Goal: Information Seeking & Learning: Learn about a topic

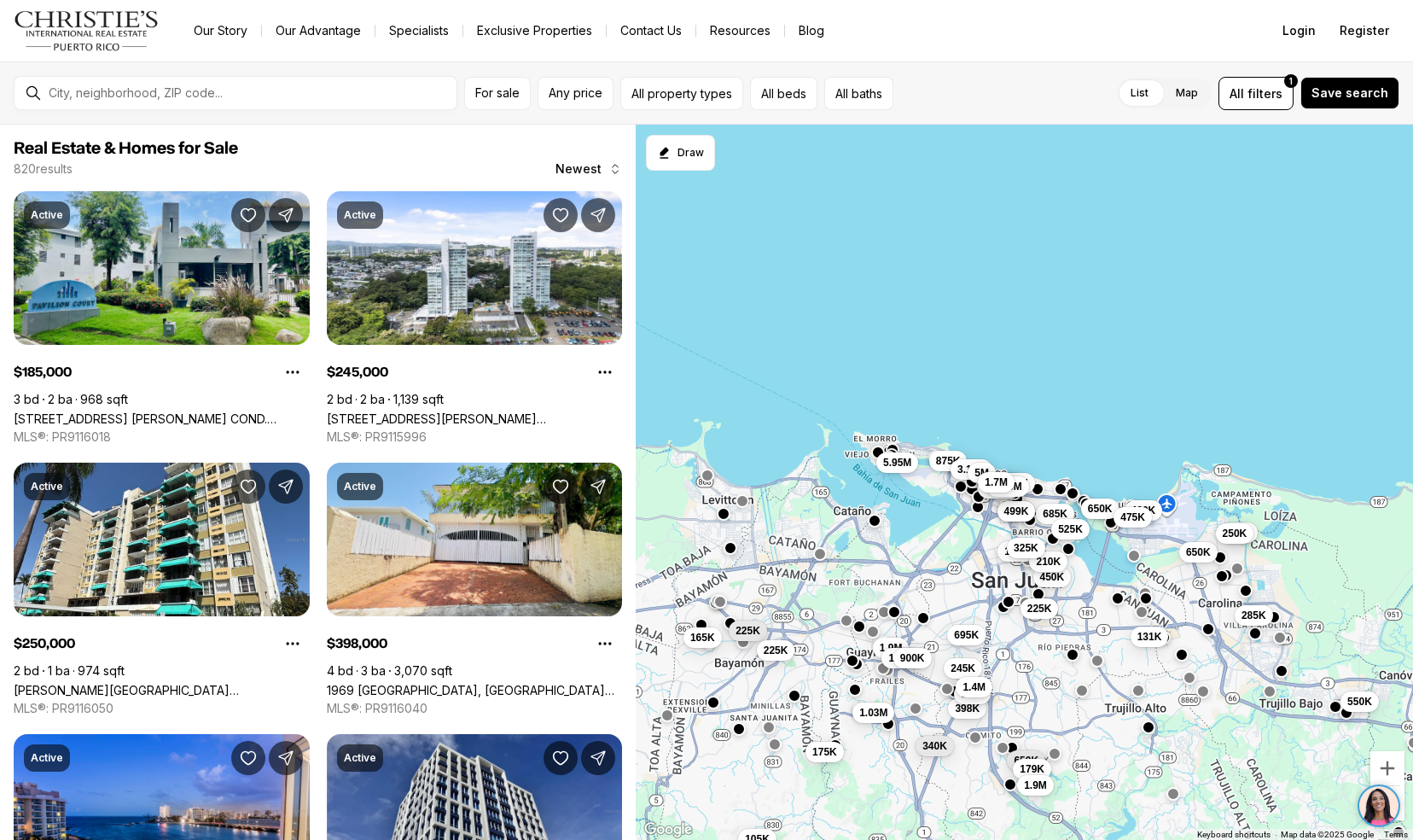
scroll to position [312, 0]
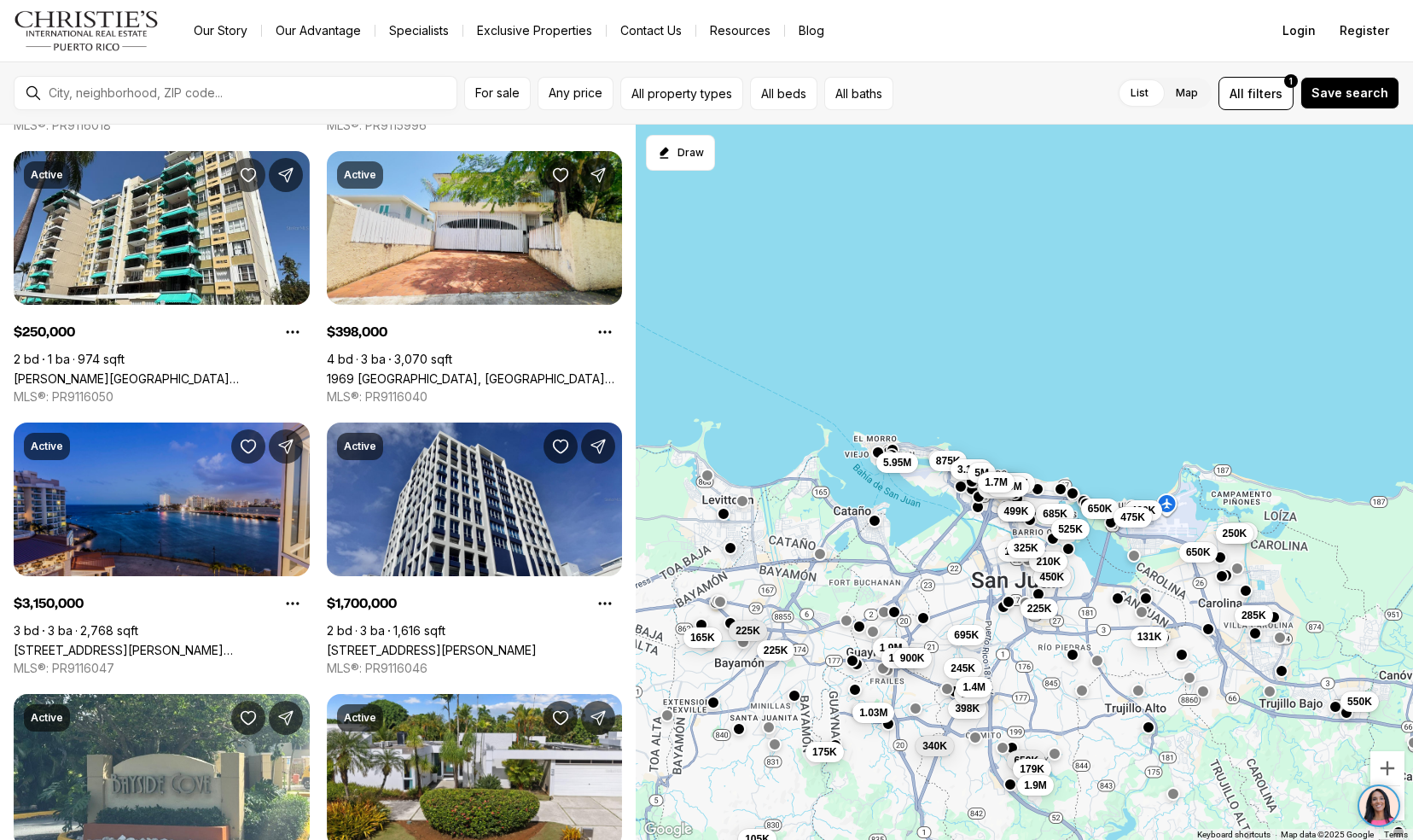
click at [78, 642] on link "5 MUNOZ RIVERA AVE #504, SAN JUAN PR, 00901" at bounding box center [161, 649] width 296 height 15
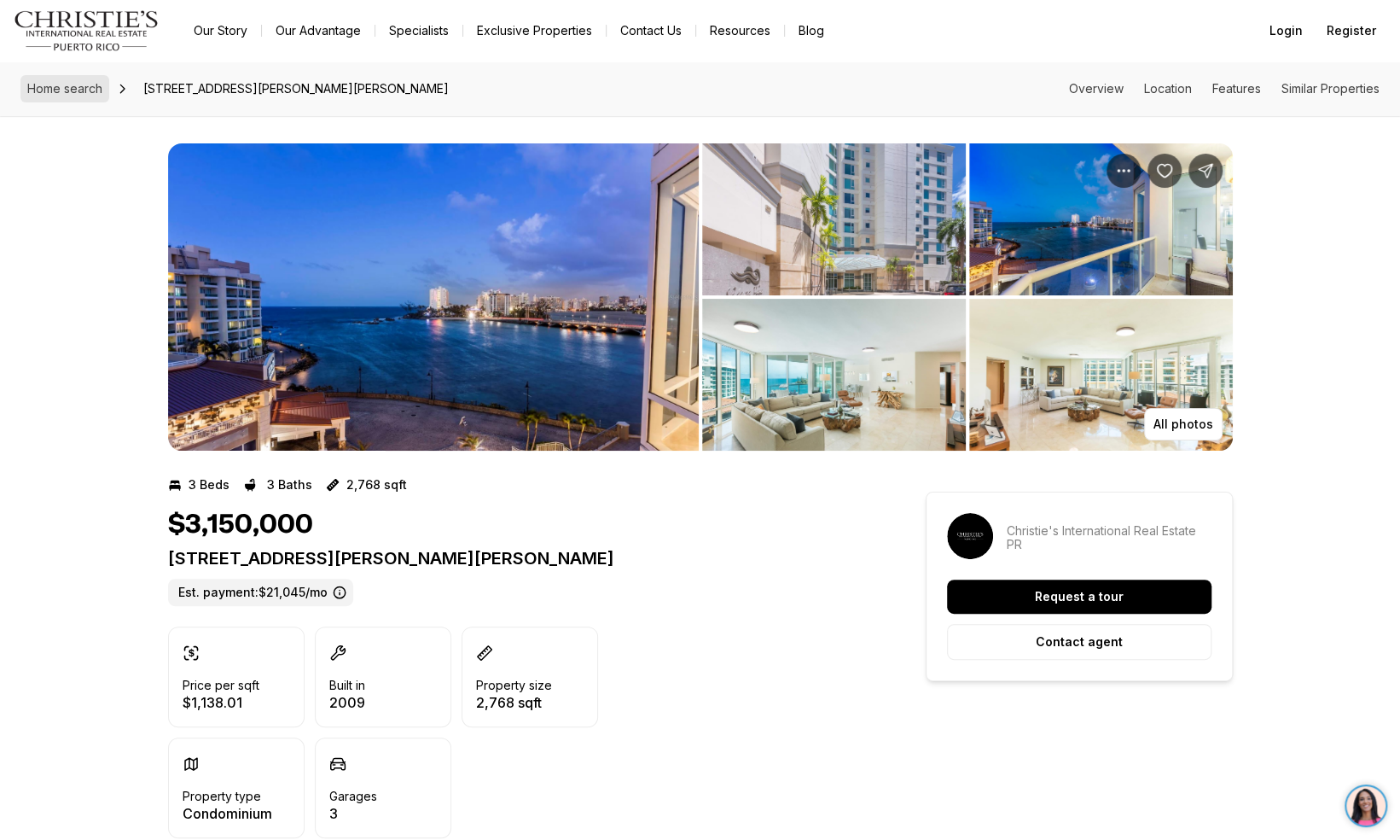
click at [43, 84] on span "Home search" at bounding box center [65, 88] width 75 height 15
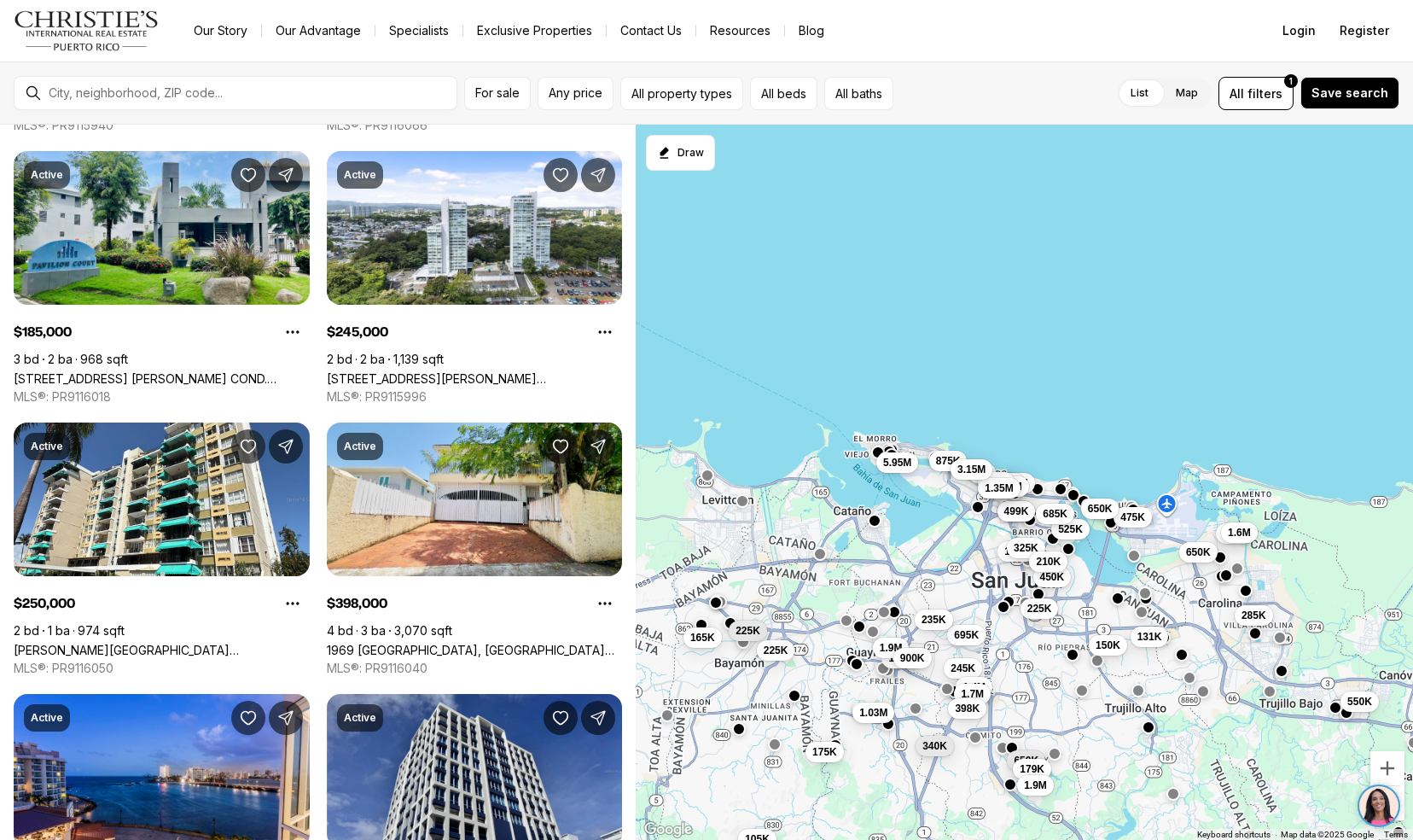
scroll to position [793, 0]
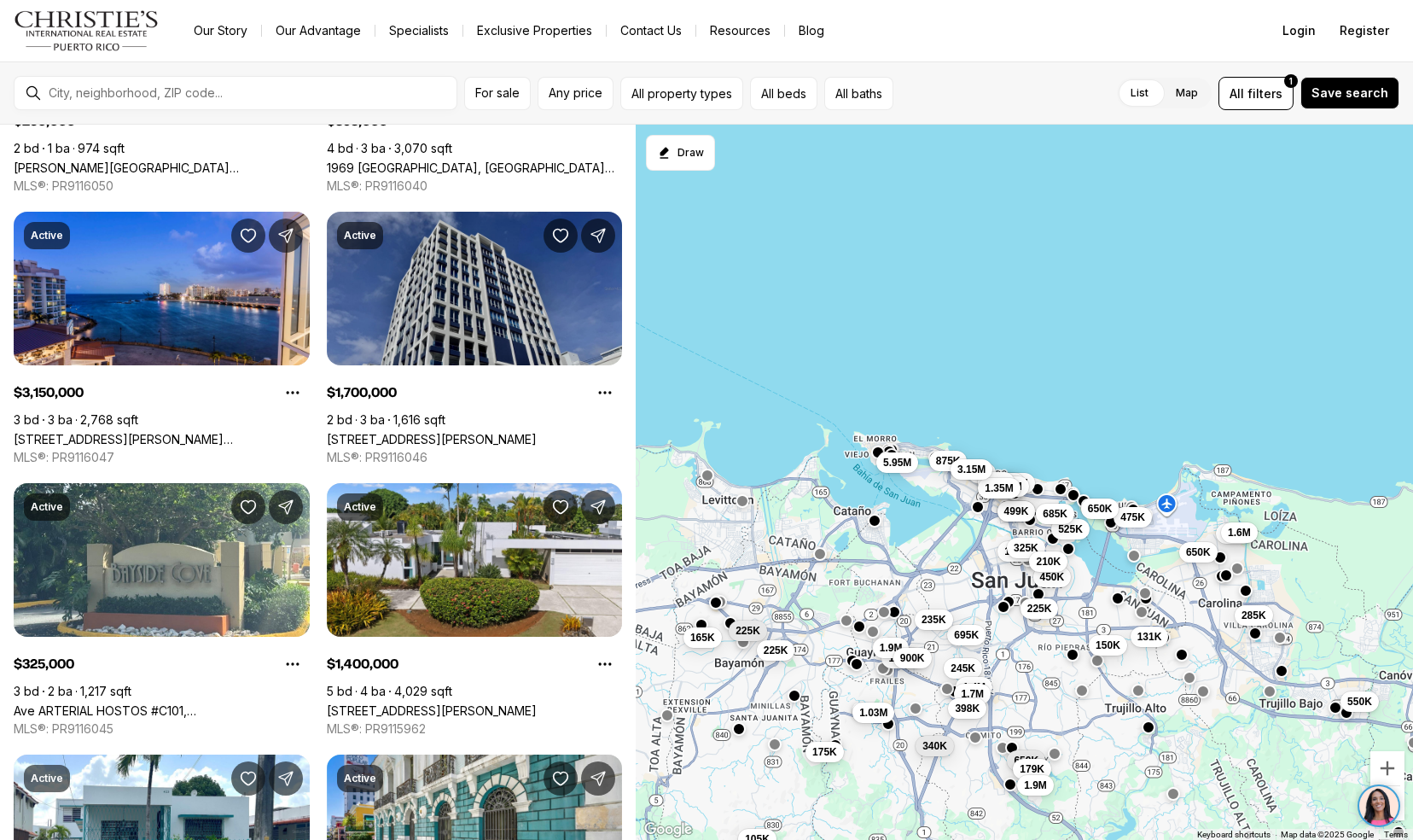
click at [357, 431] on link "[STREET_ADDRESS][PERSON_NAME]" at bounding box center [431, 438] width 210 height 15
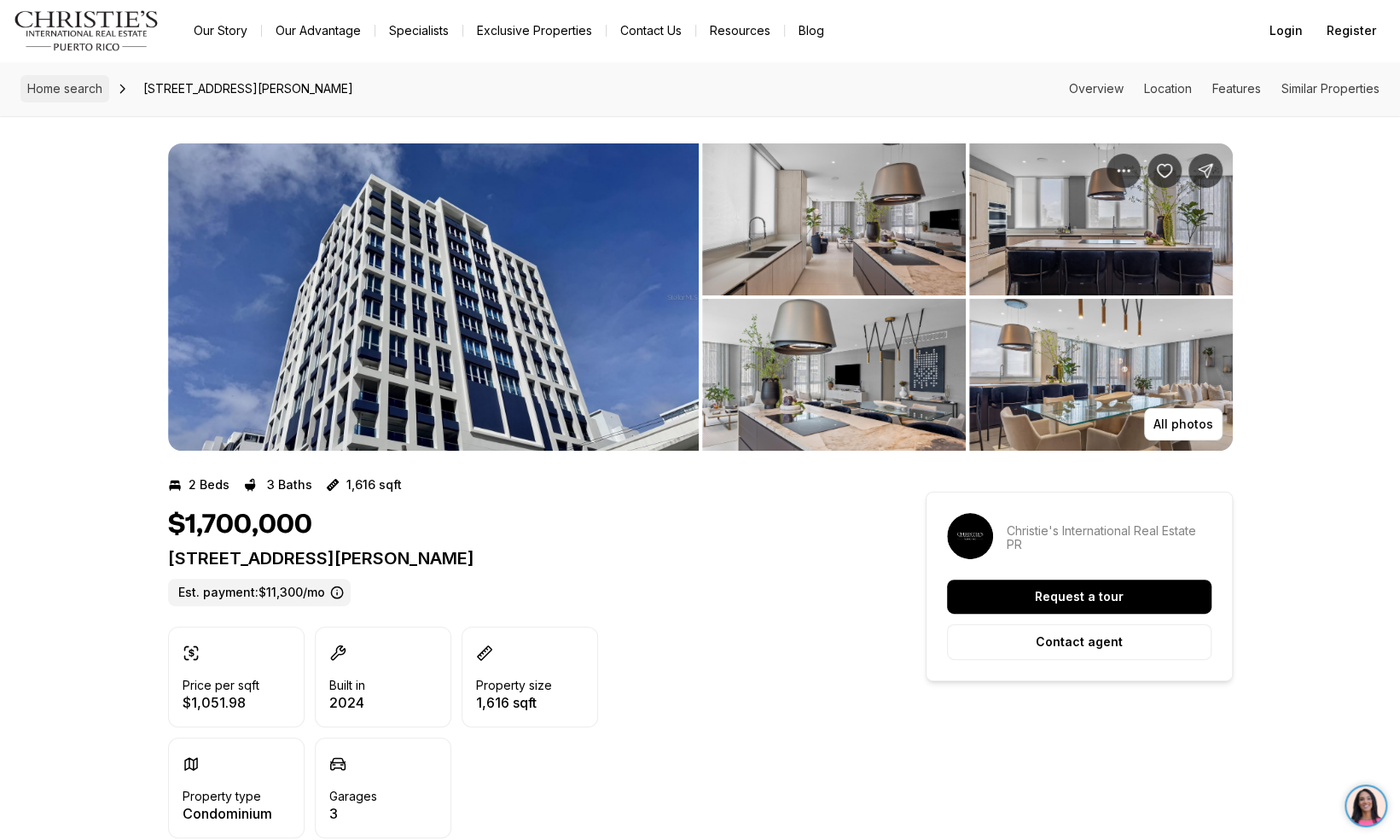
click at [47, 81] on span "Home search" at bounding box center [65, 88] width 75 height 15
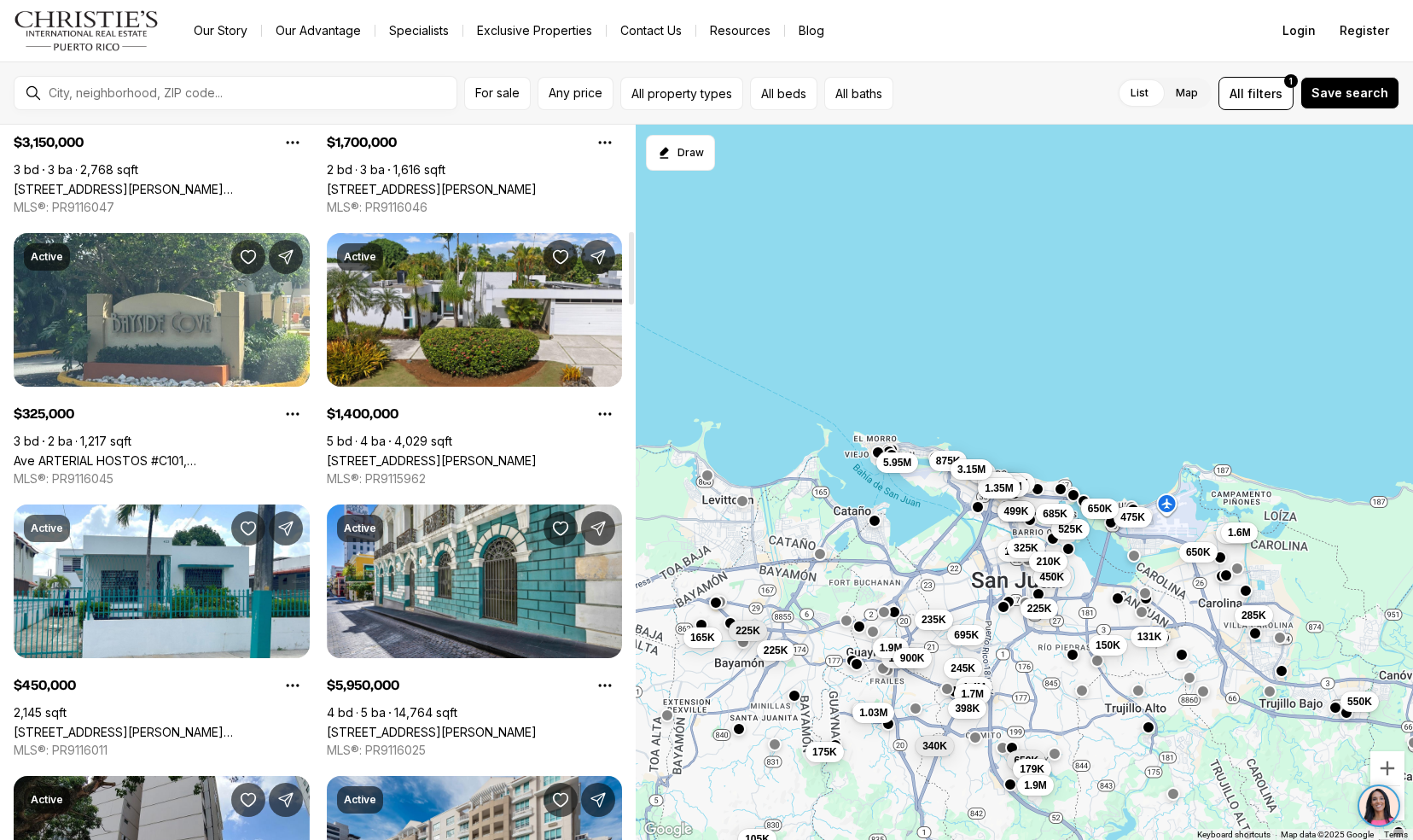
scroll to position [1047, 0]
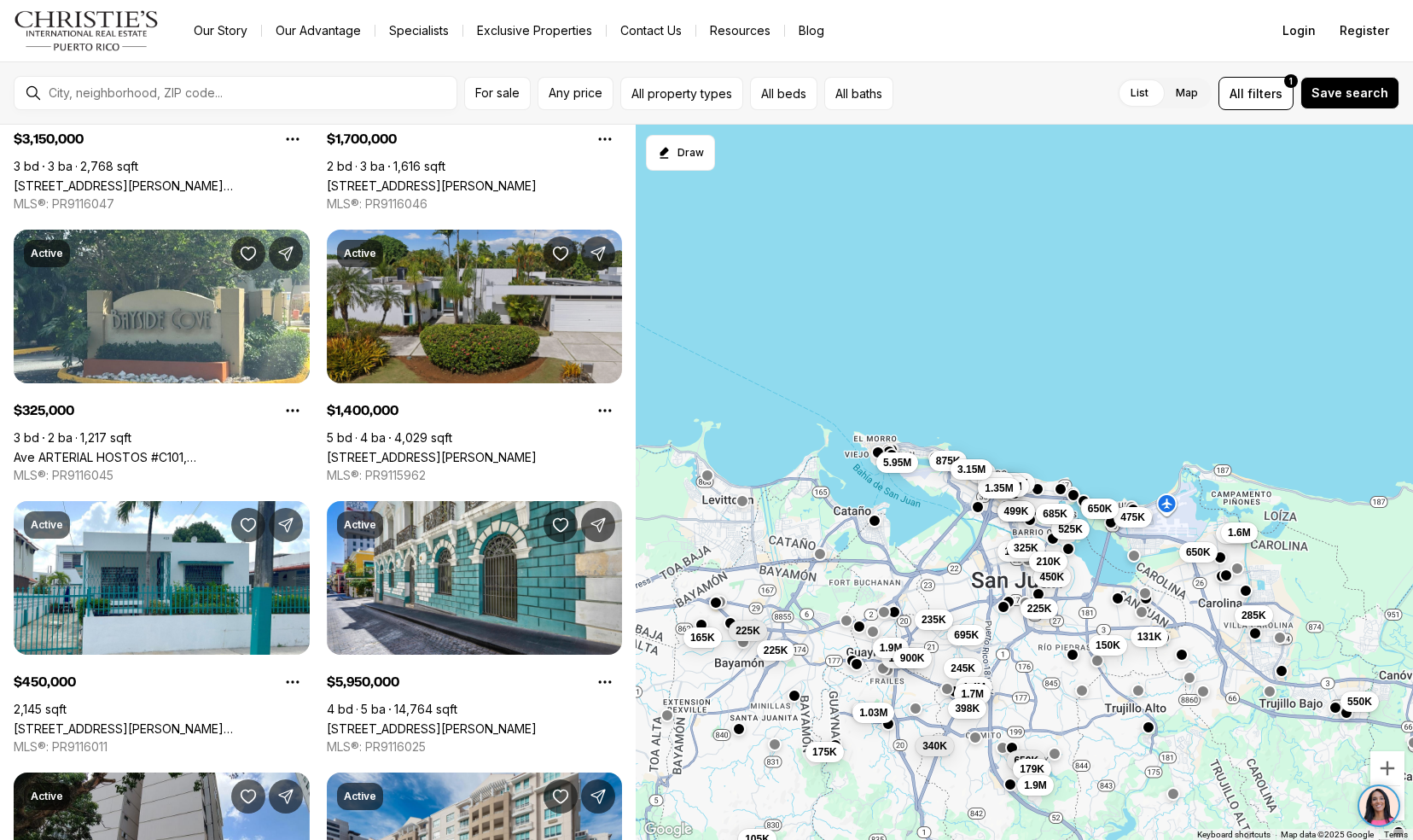
click at [355, 450] on link "[STREET_ADDRESS][PERSON_NAME]" at bounding box center [431, 457] width 210 height 15
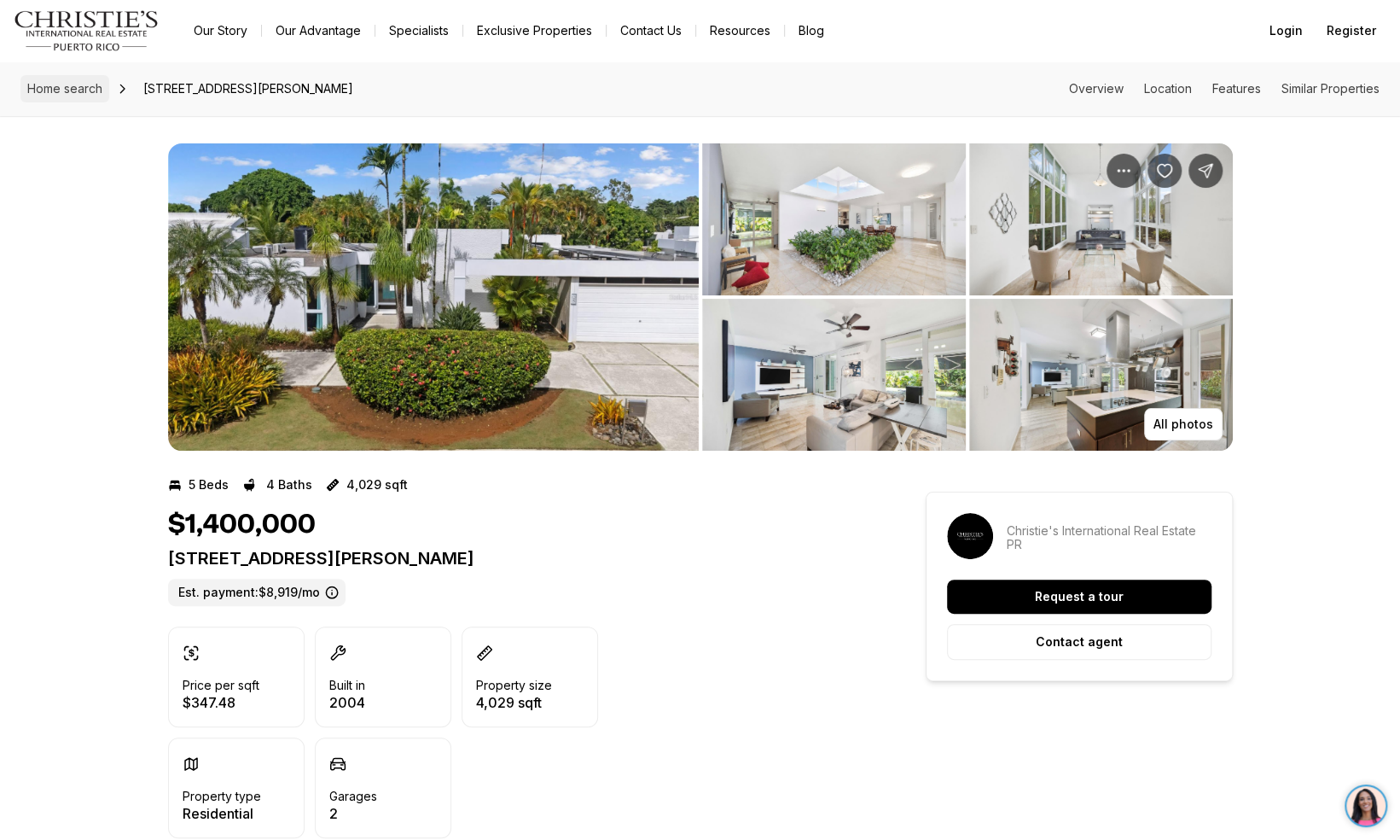
click at [59, 92] on span "Home search" at bounding box center [65, 88] width 75 height 15
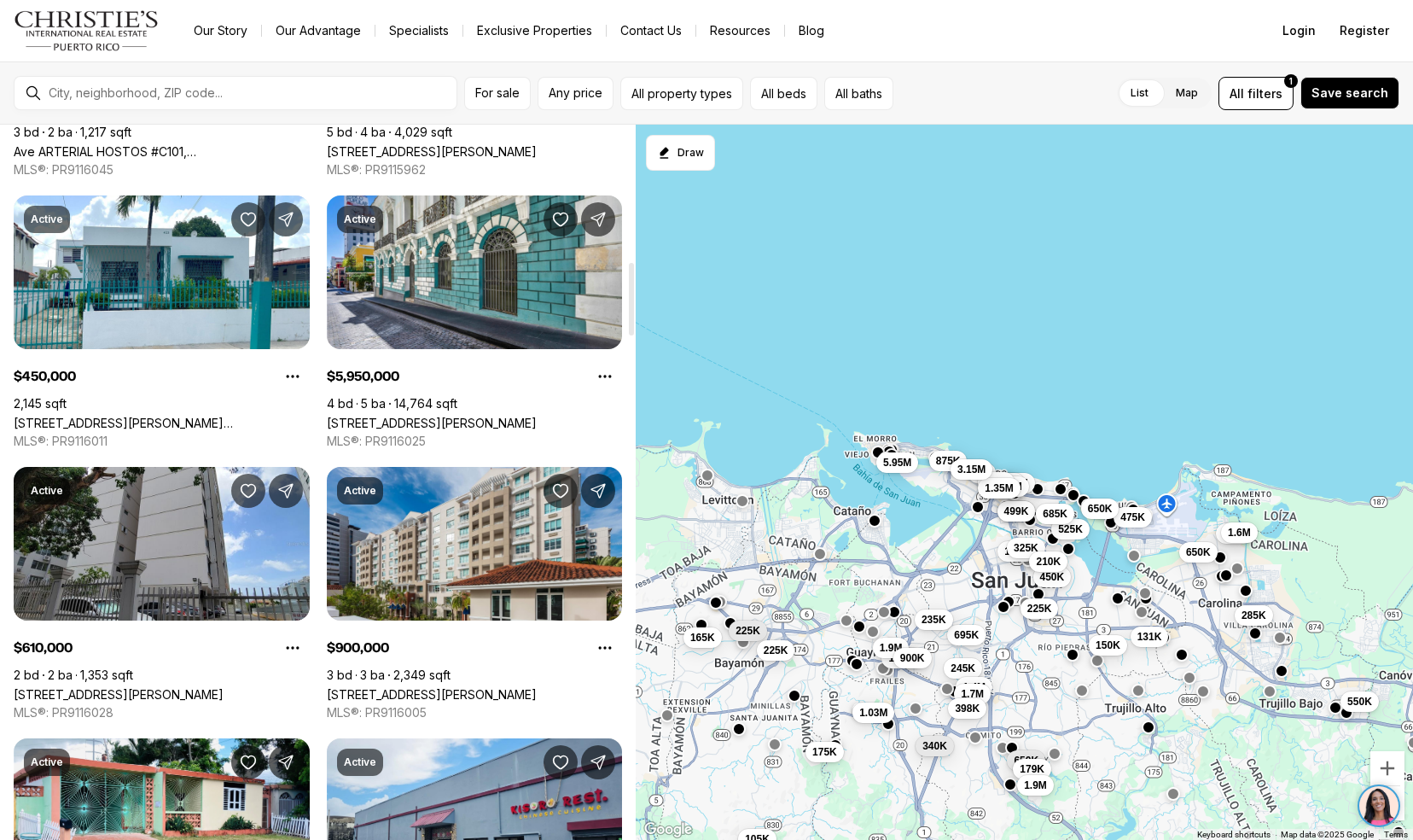
scroll to position [1351, 0]
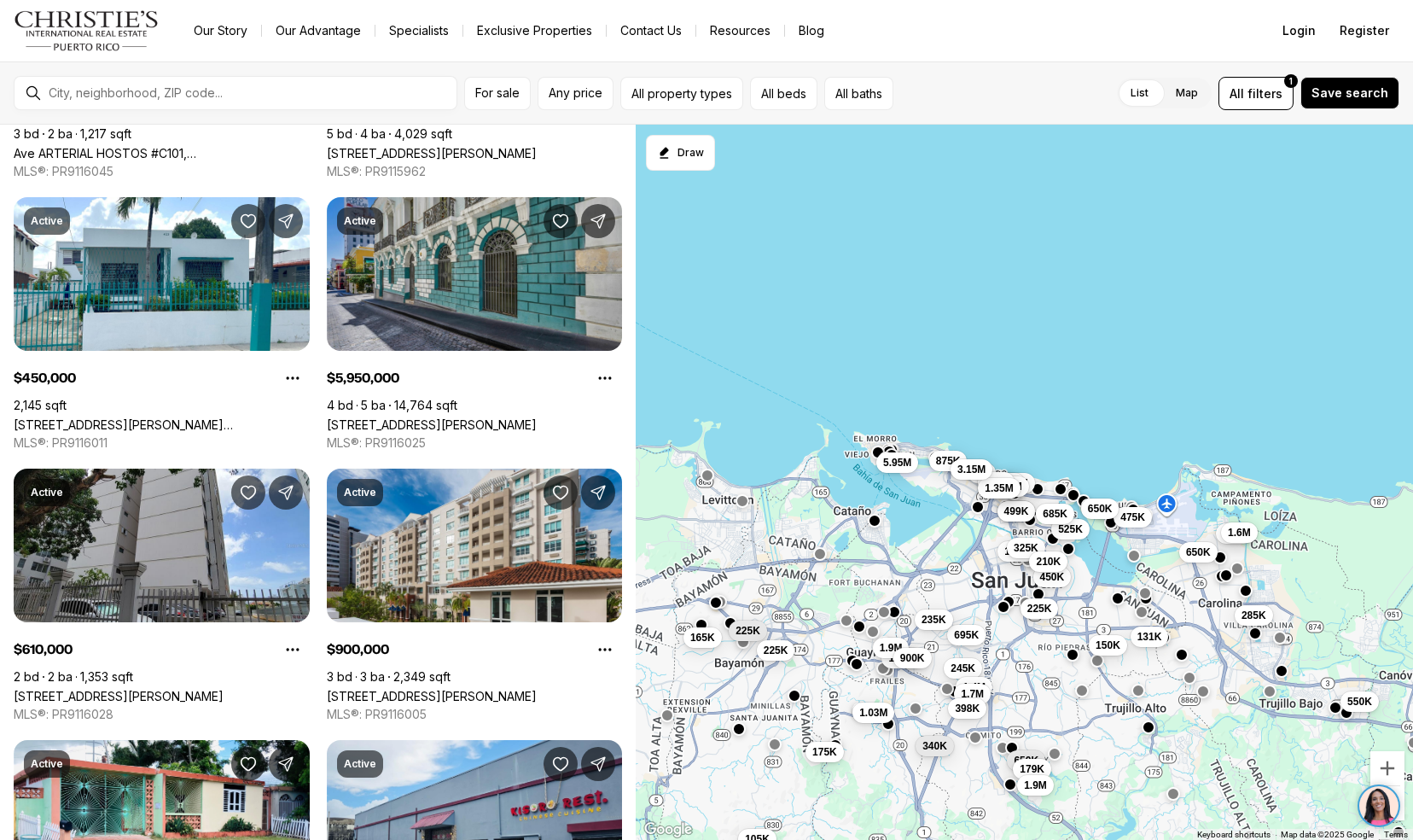
click at [358, 418] on link "[STREET_ADDRESS][PERSON_NAME]" at bounding box center [431, 424] width 210 height 15
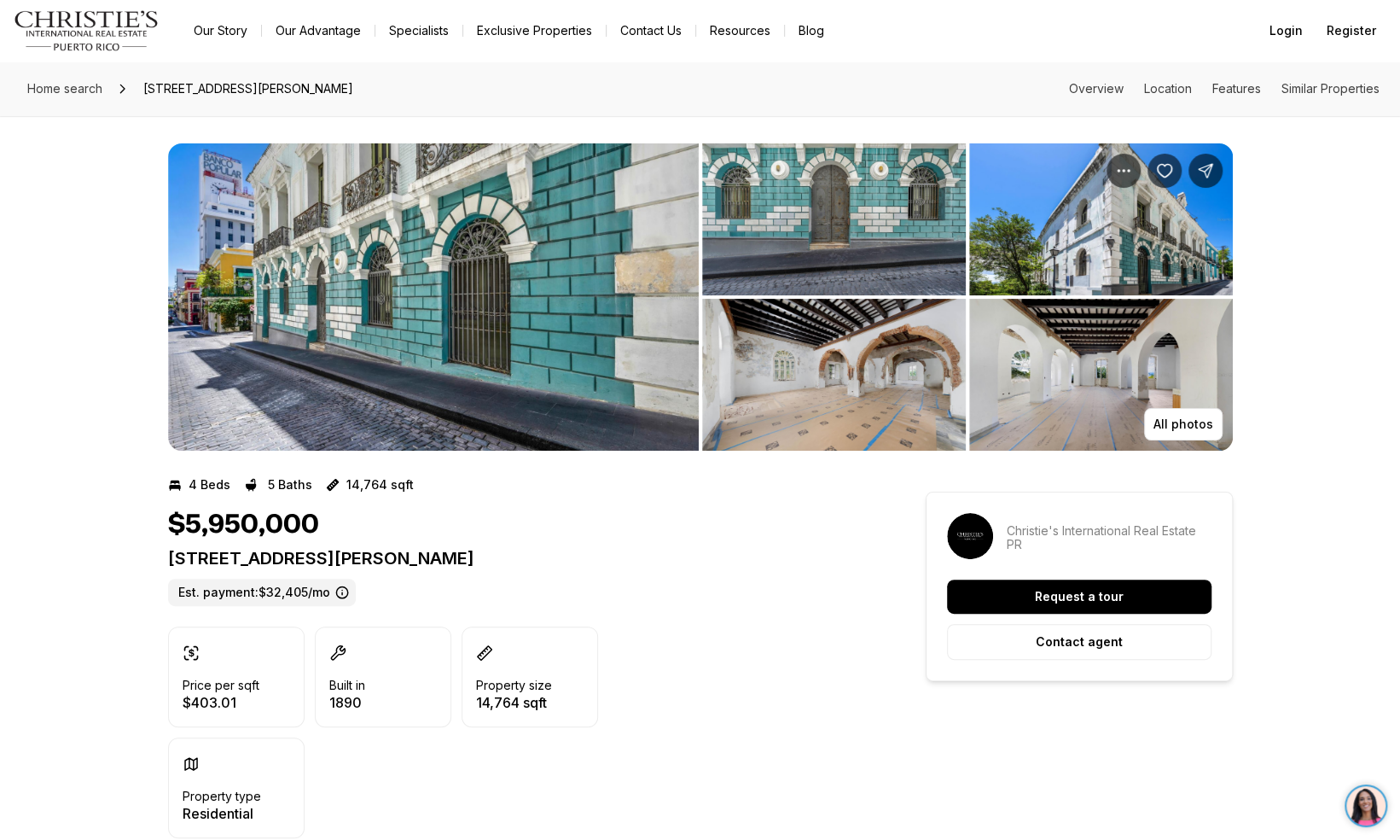
click at [281, 382] on img "View image gallery" at bounding box center [433, 297] width 530 height 307
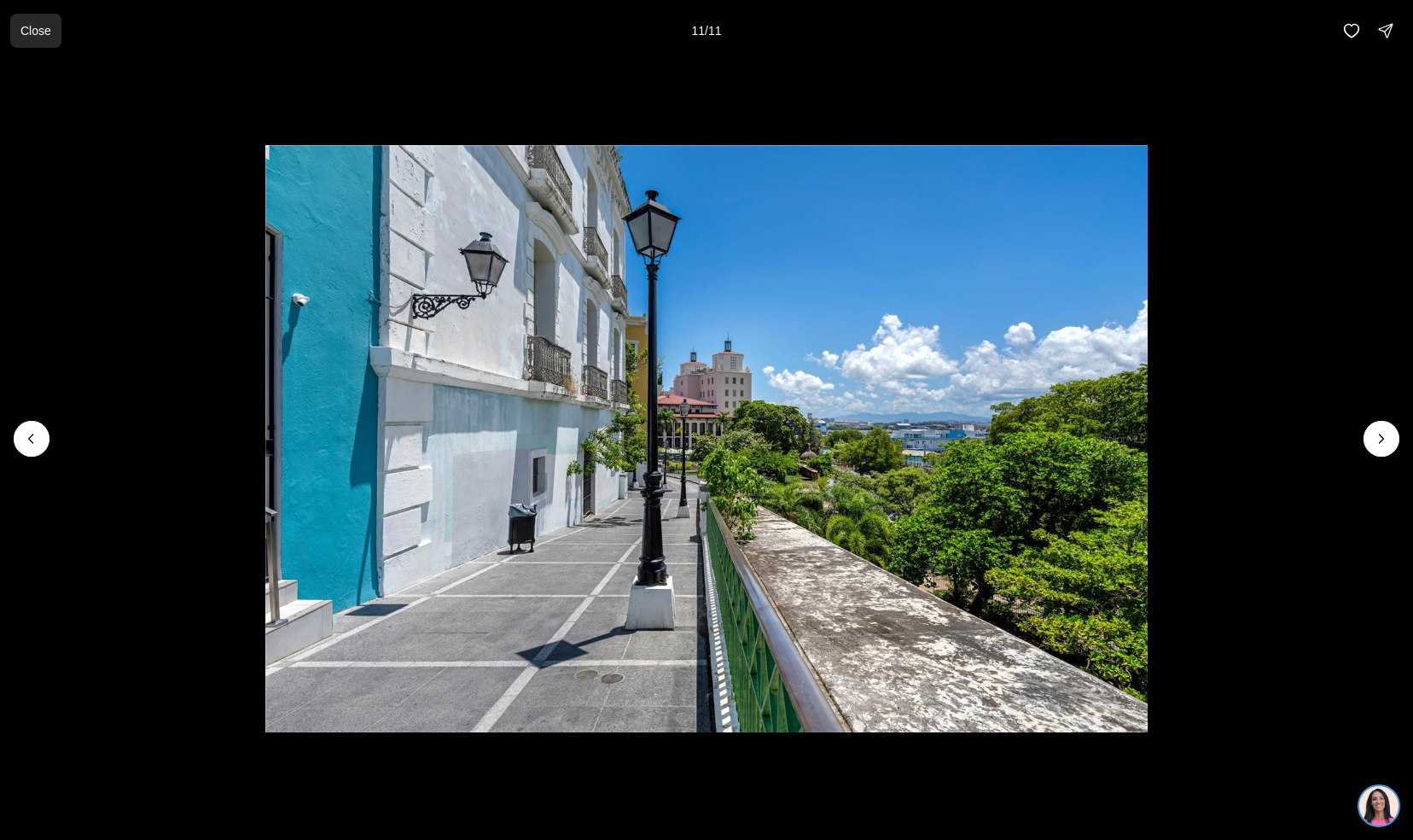
click at [43, 24] on p "Close" at bounding box center [36, 31] width 31 height 14
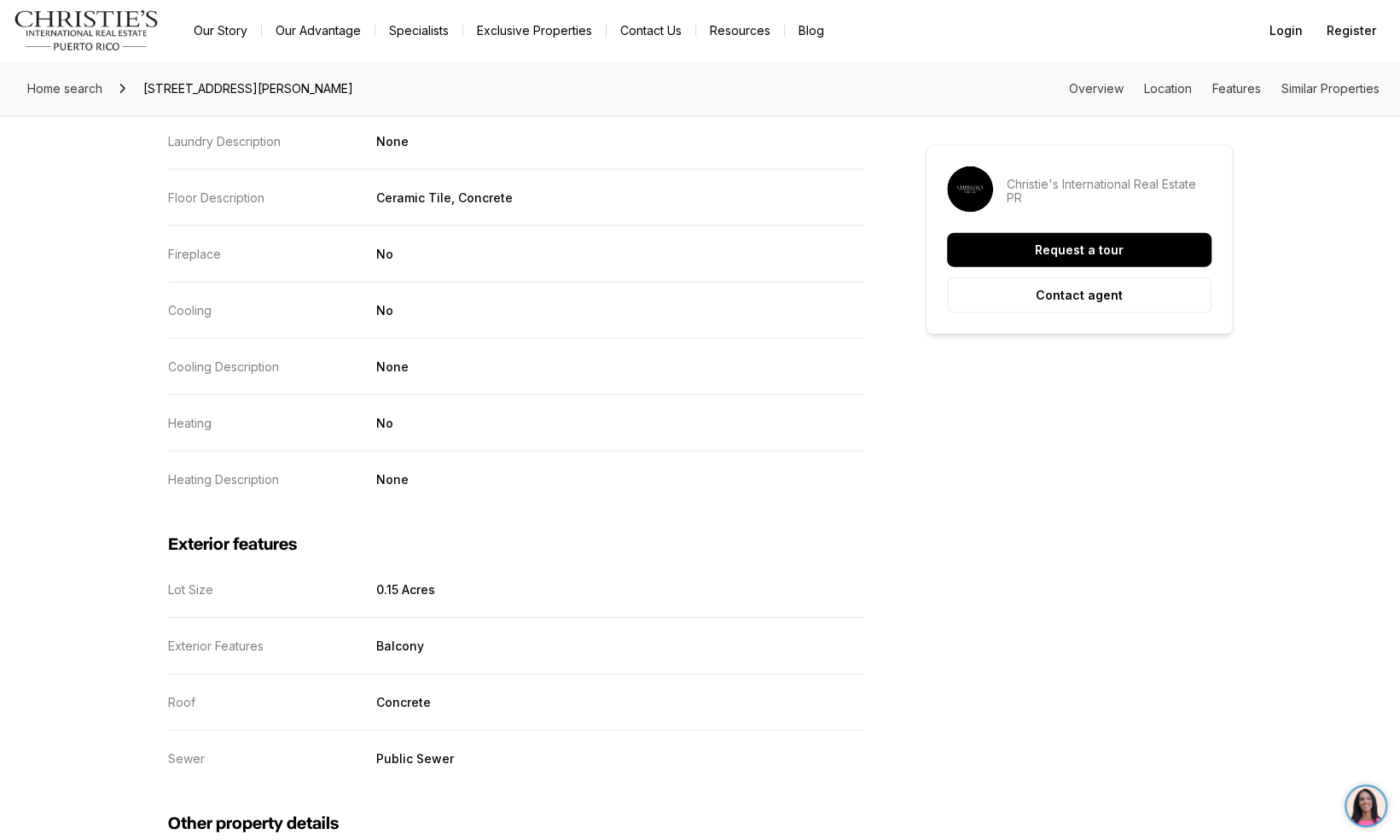
scroll to position [2497, 0]
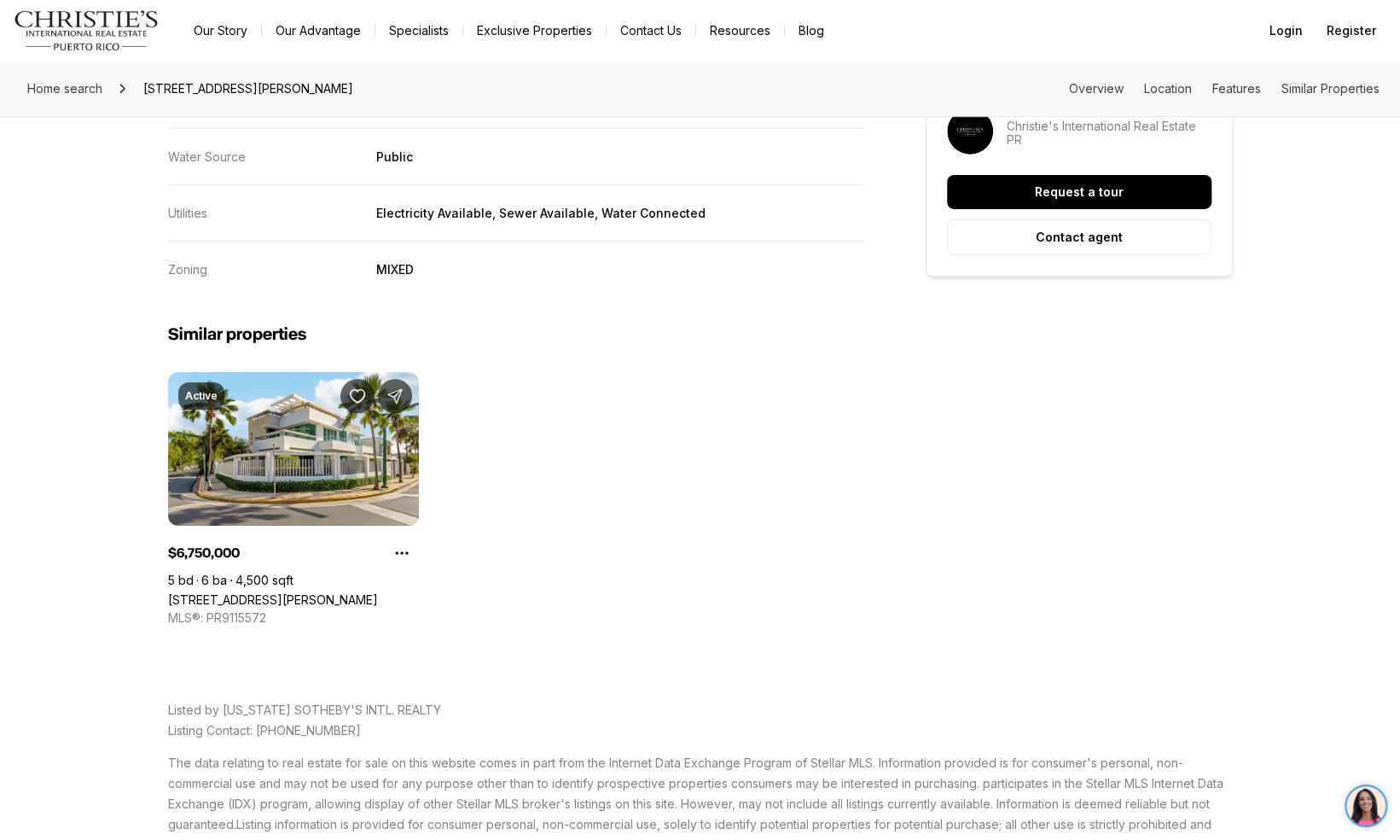
scroll to position [3708, 0]
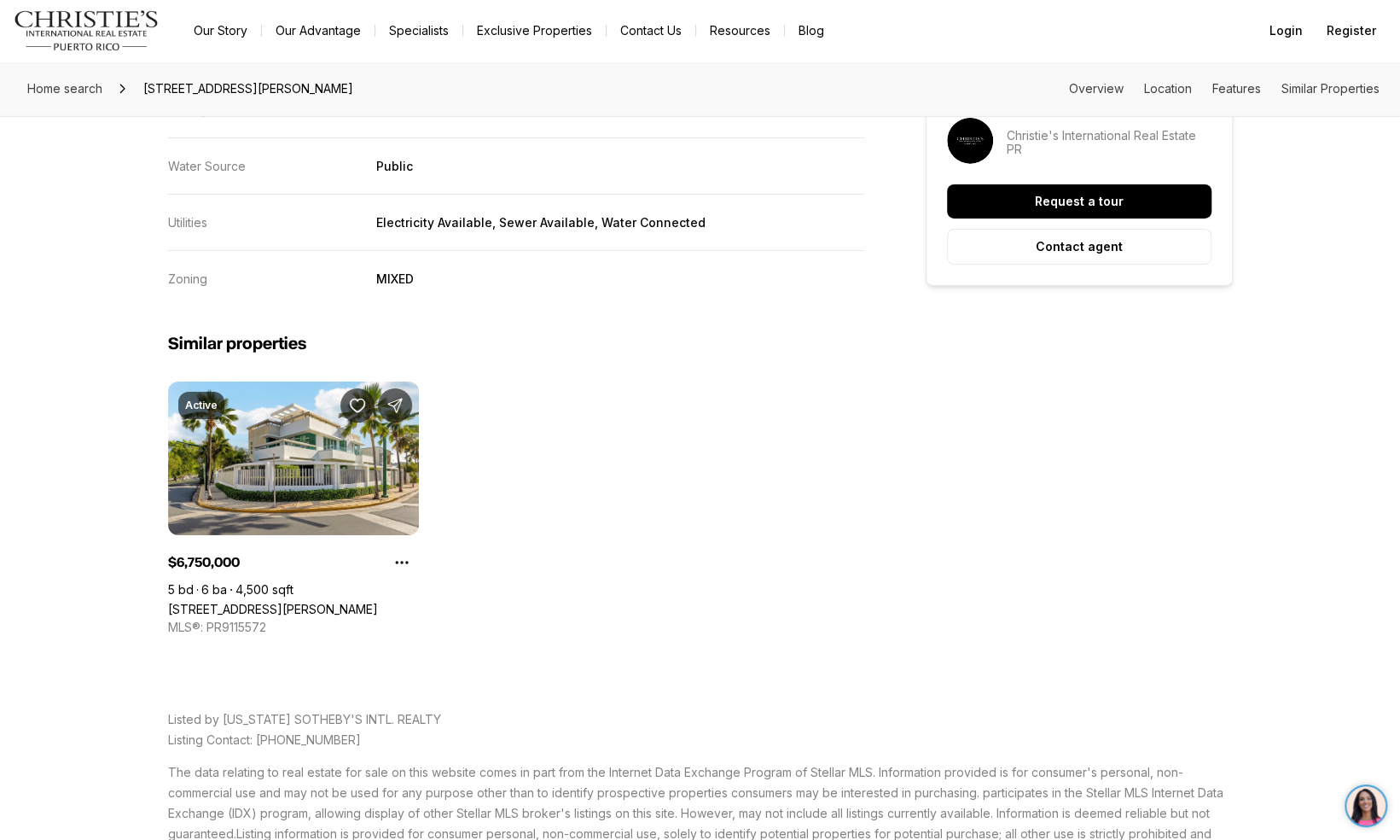
scroll to position [3543, 0]
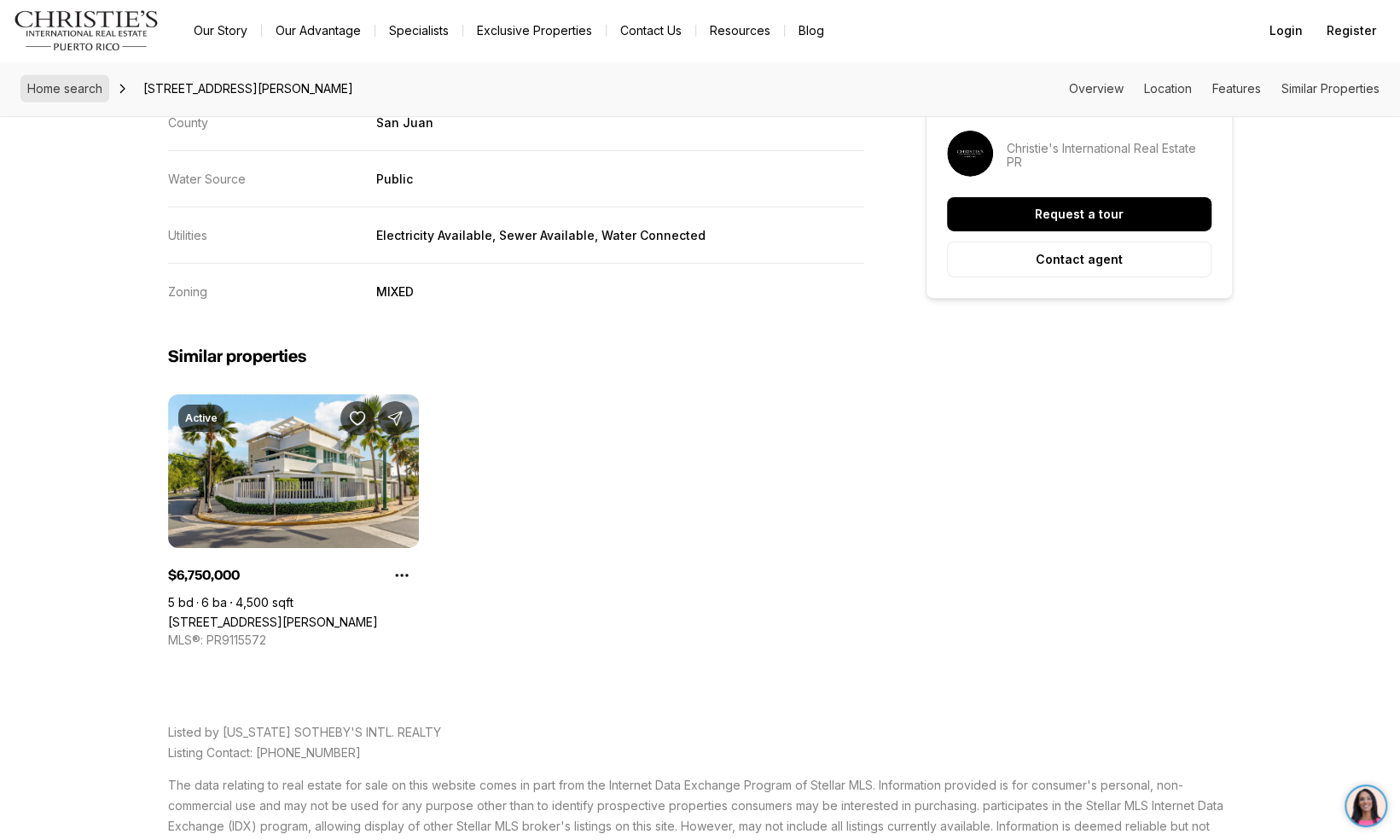
click at [42, 82] on span "Home search" at bounding box center [65, 88] width 75 height 15
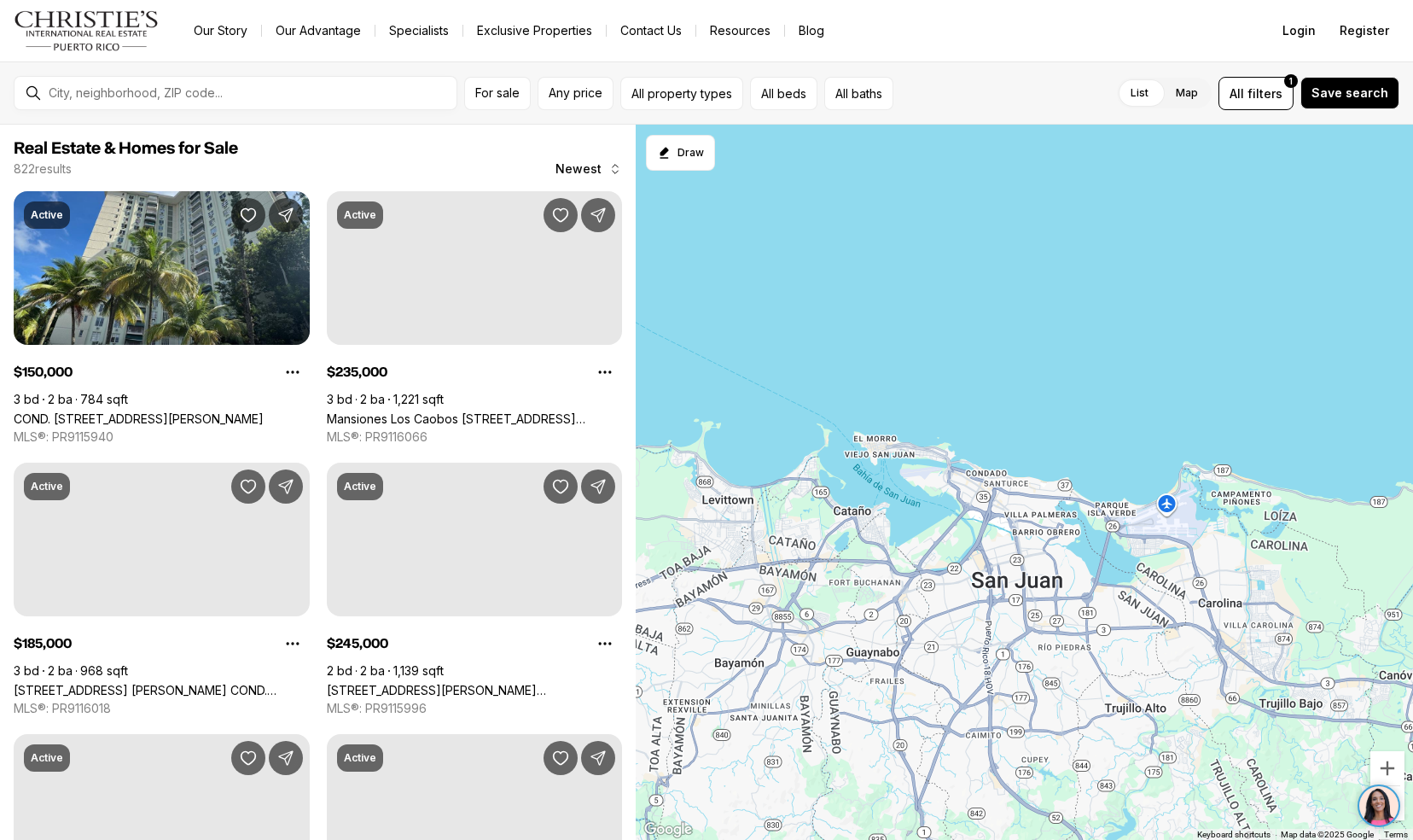
scroll to position [1351, 0]
